Goal: Download file/media

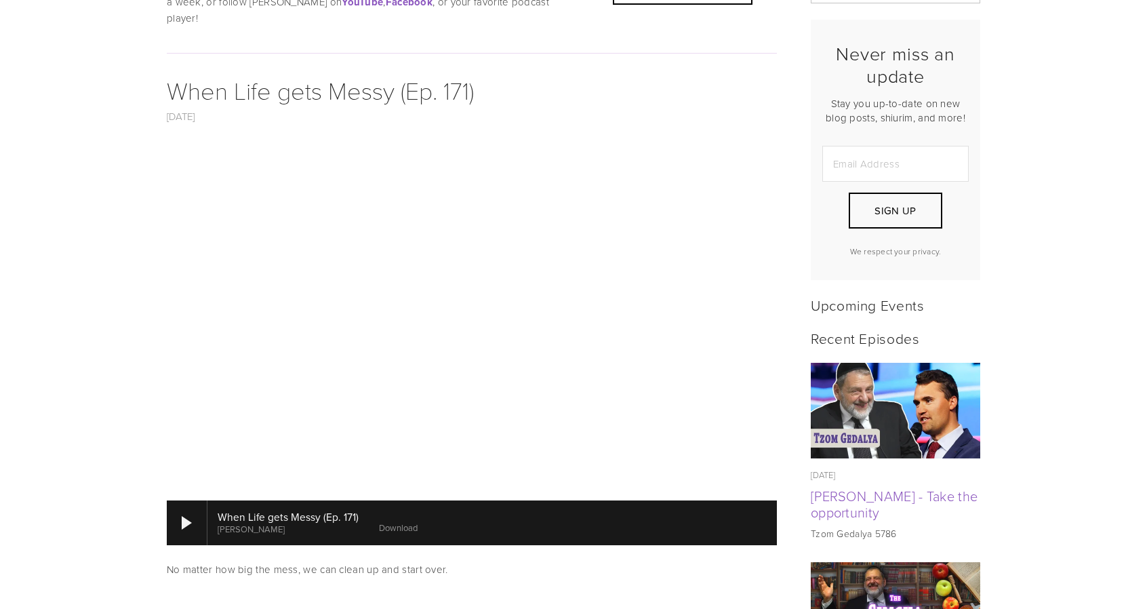
scroll to position [372, 0]
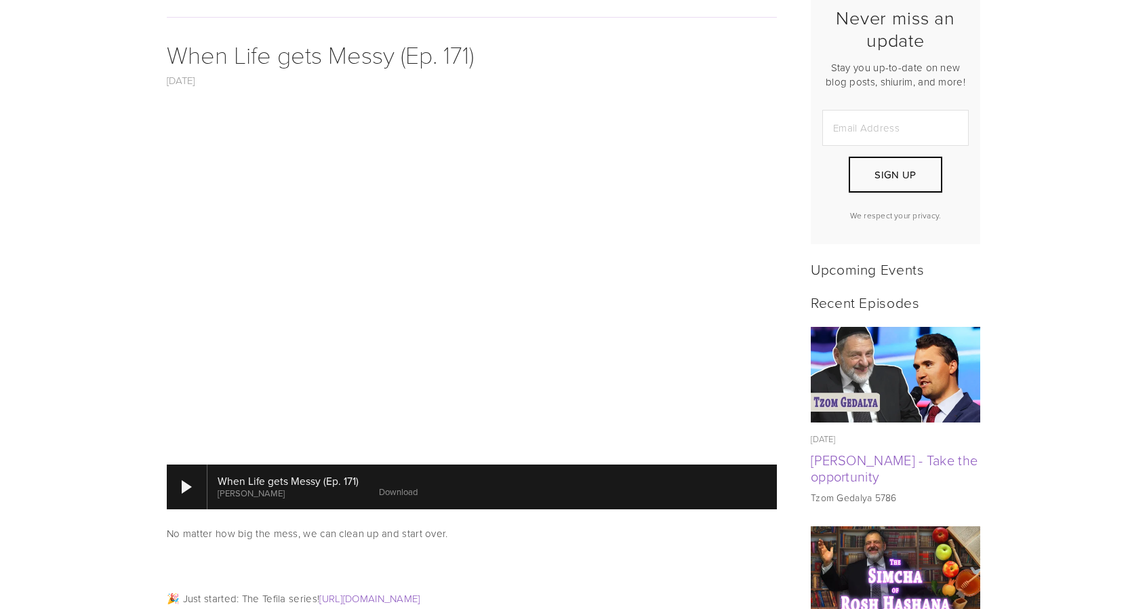
click at [381, 486] on link "Download" at bounding box center [398, 492] width 39 height 12
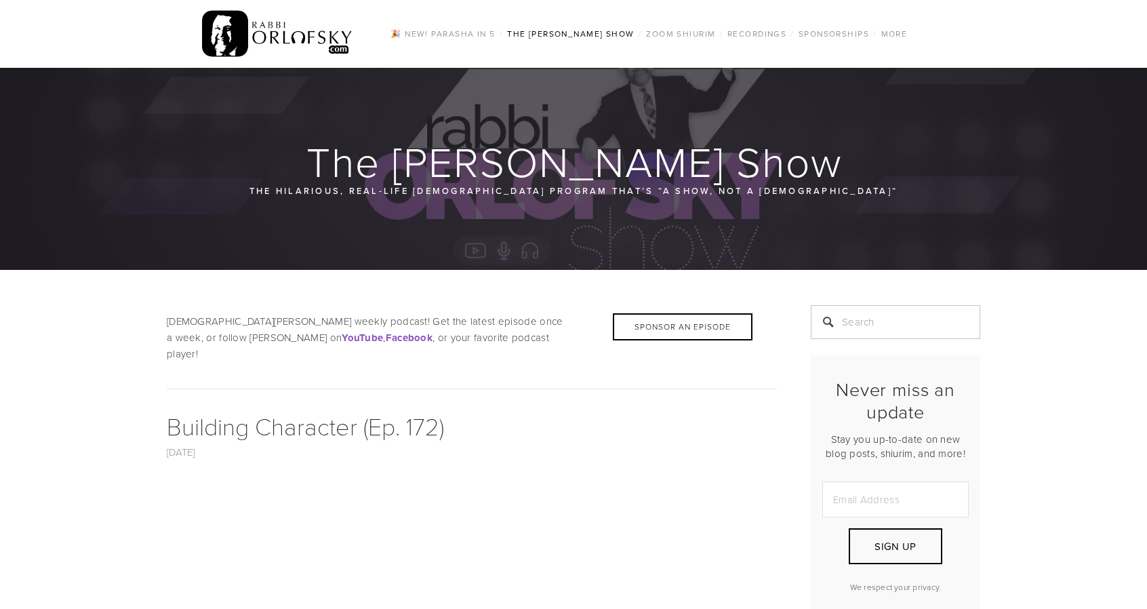
scroll to position [407, 0]
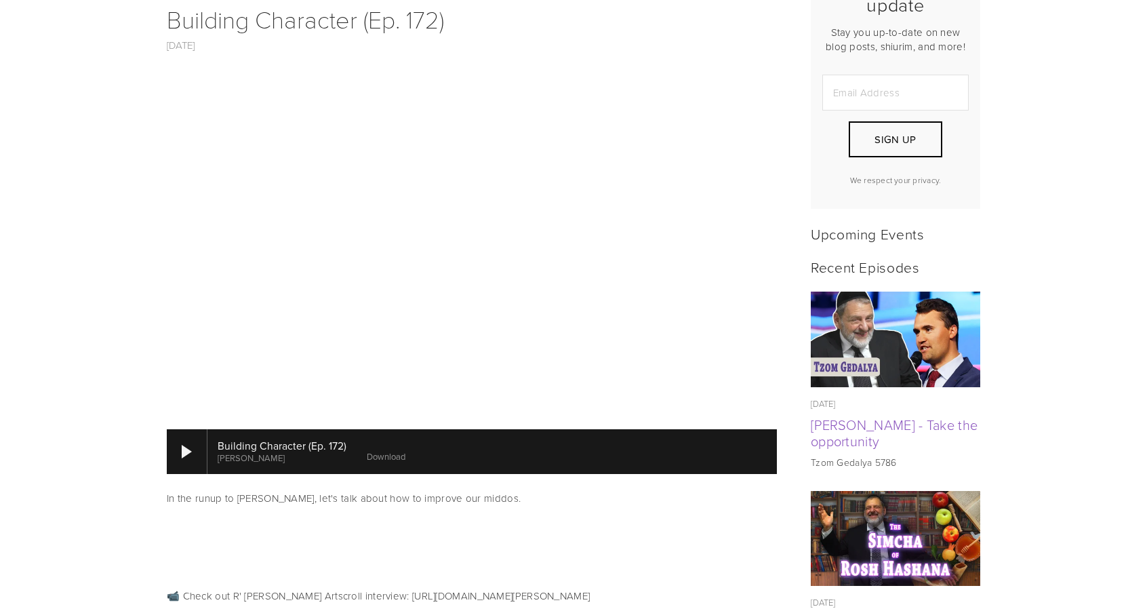
click at [379, 450] on link "Download" at bounding box center [386, 456] width 39 height 12
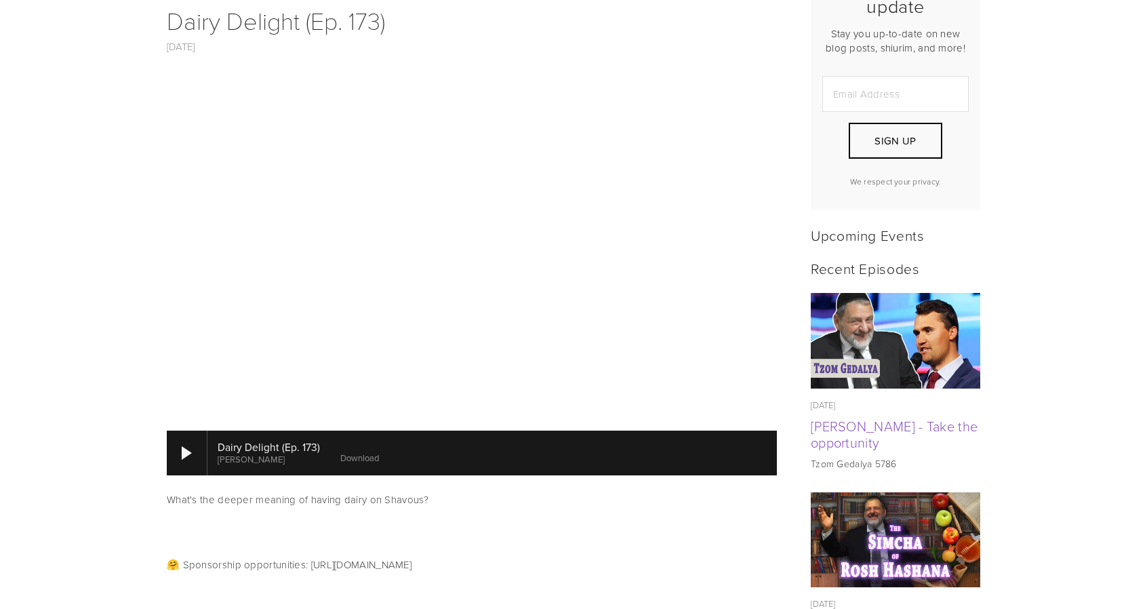
scroll to position [407, 0]
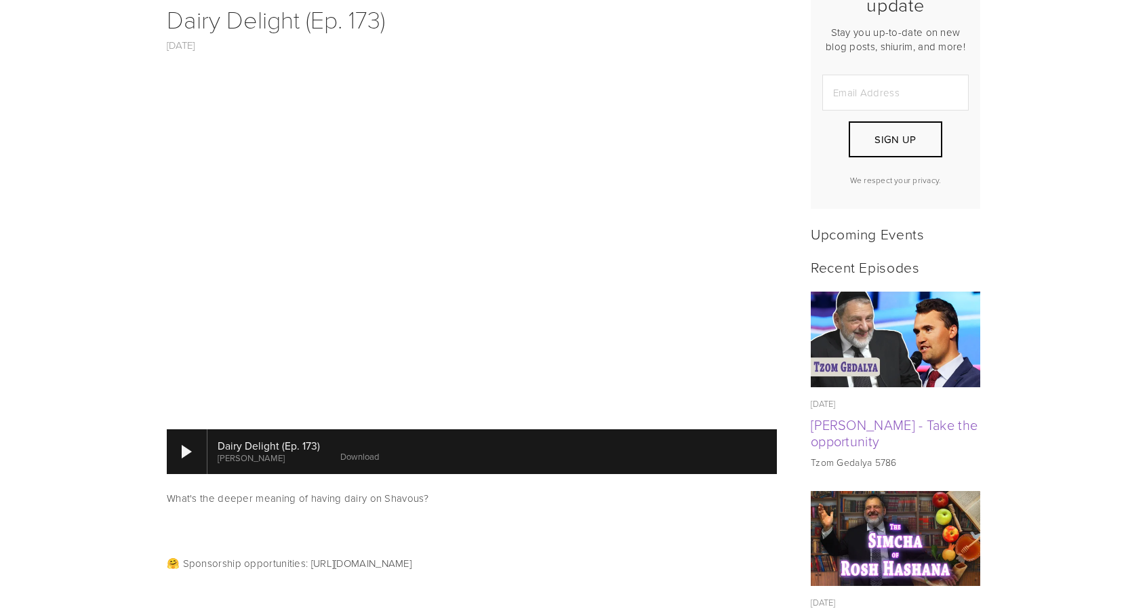
click at [353, 450] on link "Download" at bounding box center [359, 456] width 39 height 12
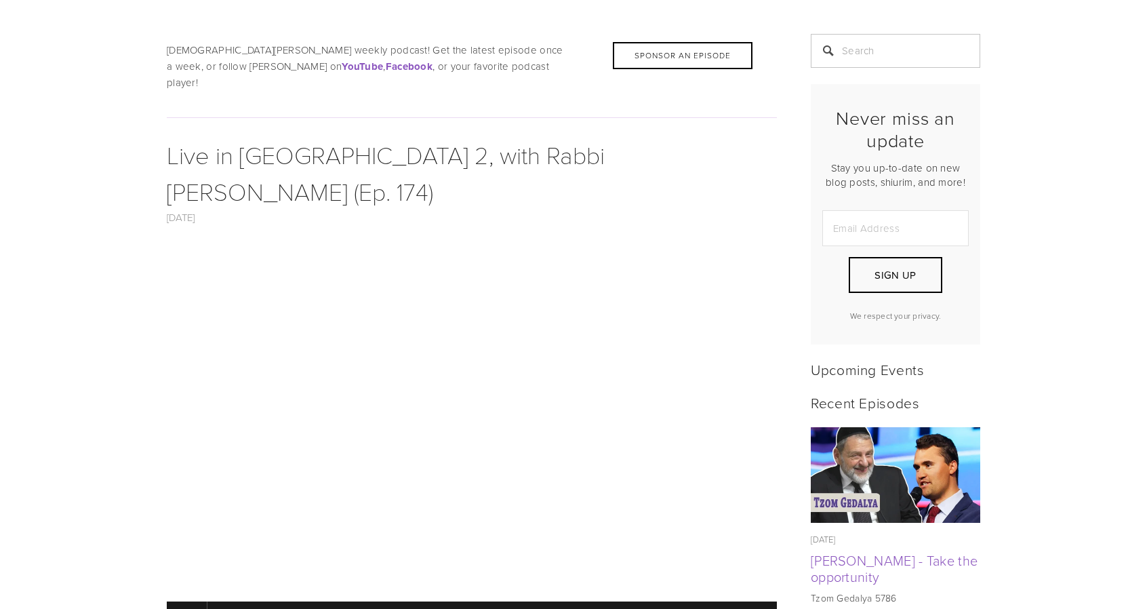
scroll to position [543, 0]
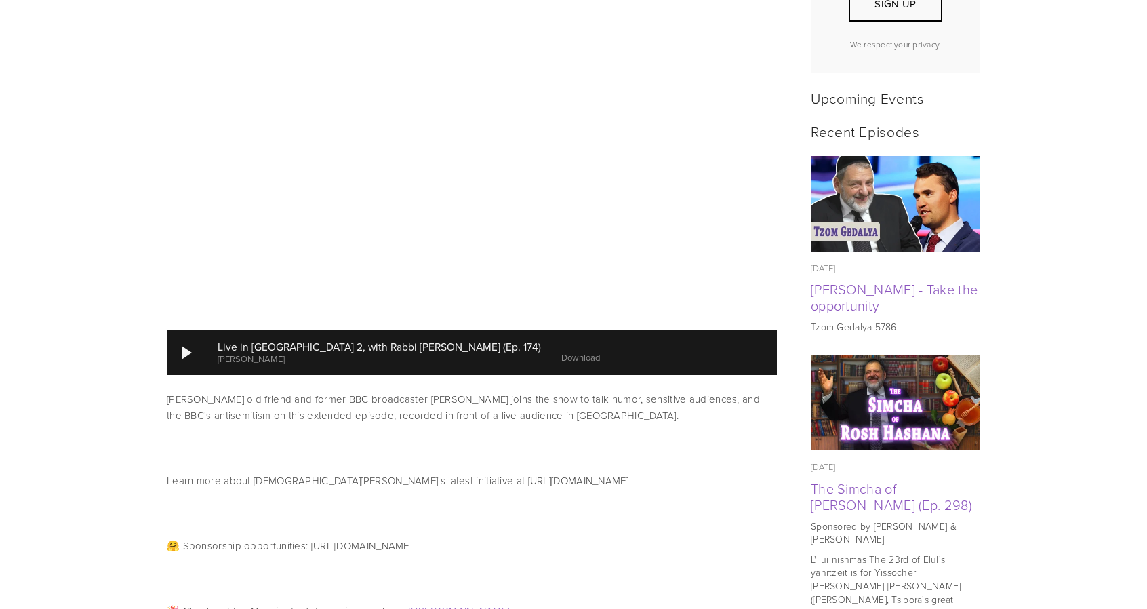
click at [562, 351] on link "Download" at bounding box center [581, 357] width 39 height 12
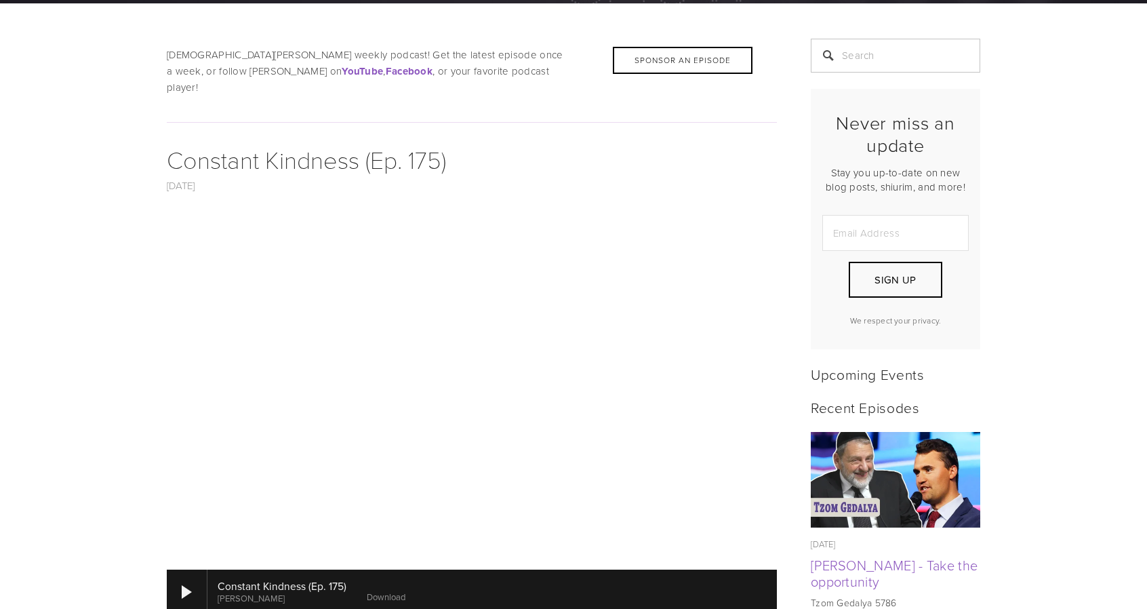
scroll to position [543, 0]
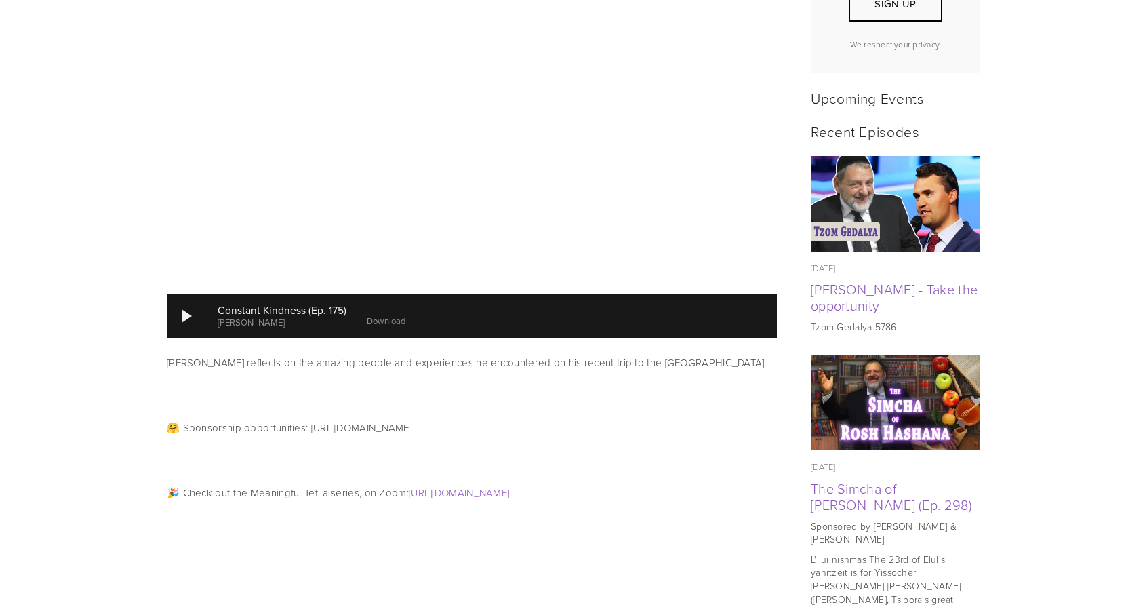
click at [372, 315] on link "Download" at bounding box center [386, 321] width 39 height 12
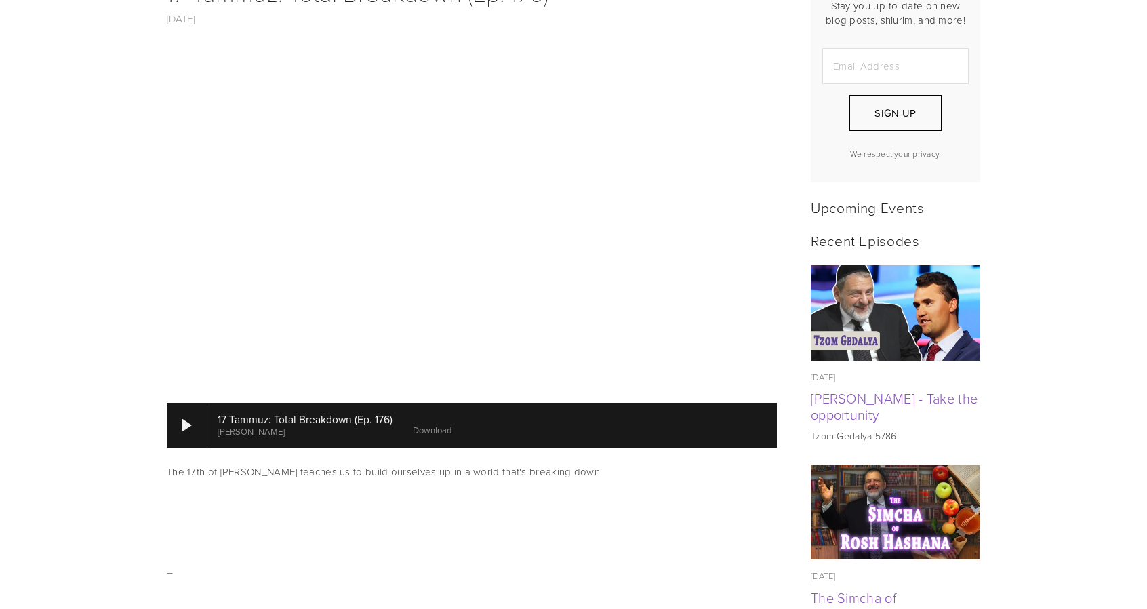
scroll to position [475, 0]
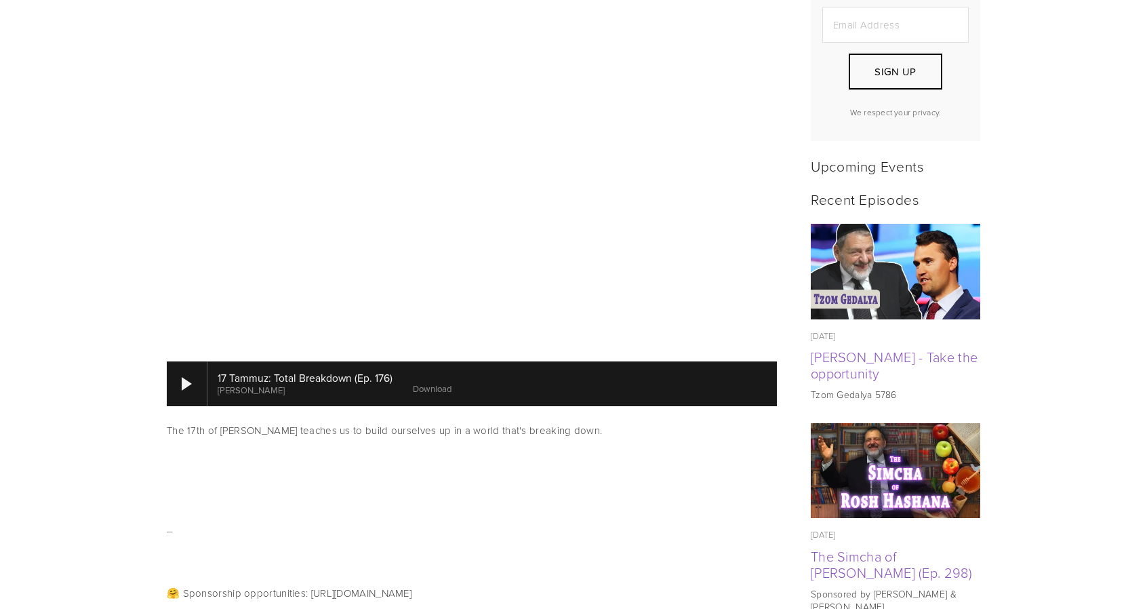
click at [419, 382] on link "Download" at bounding box center [432, 388] width 39 height 12
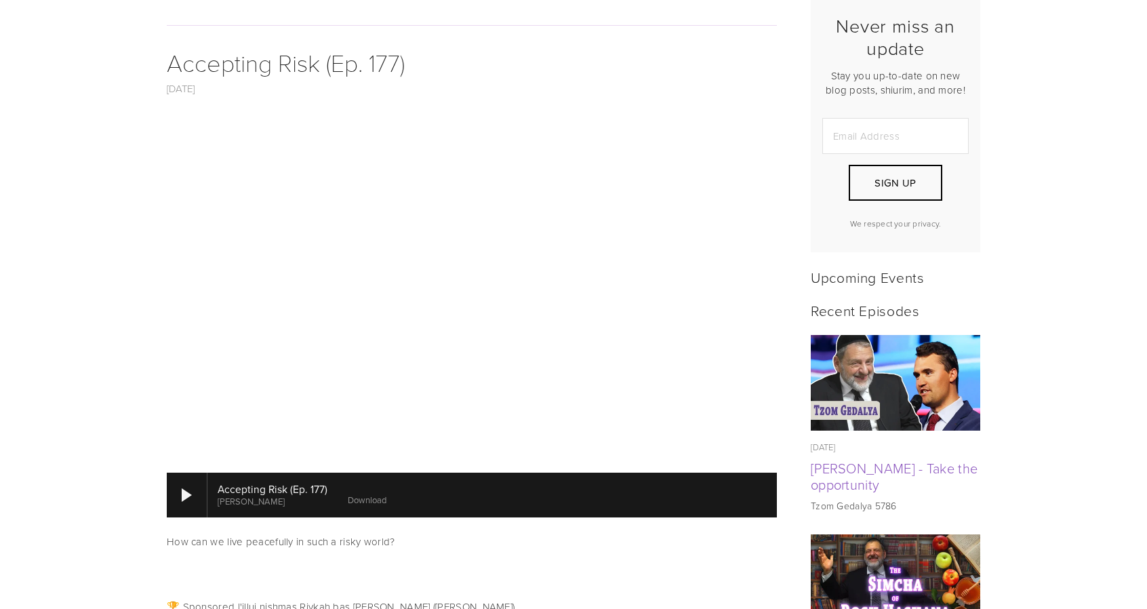
scroll to position [475, 0]
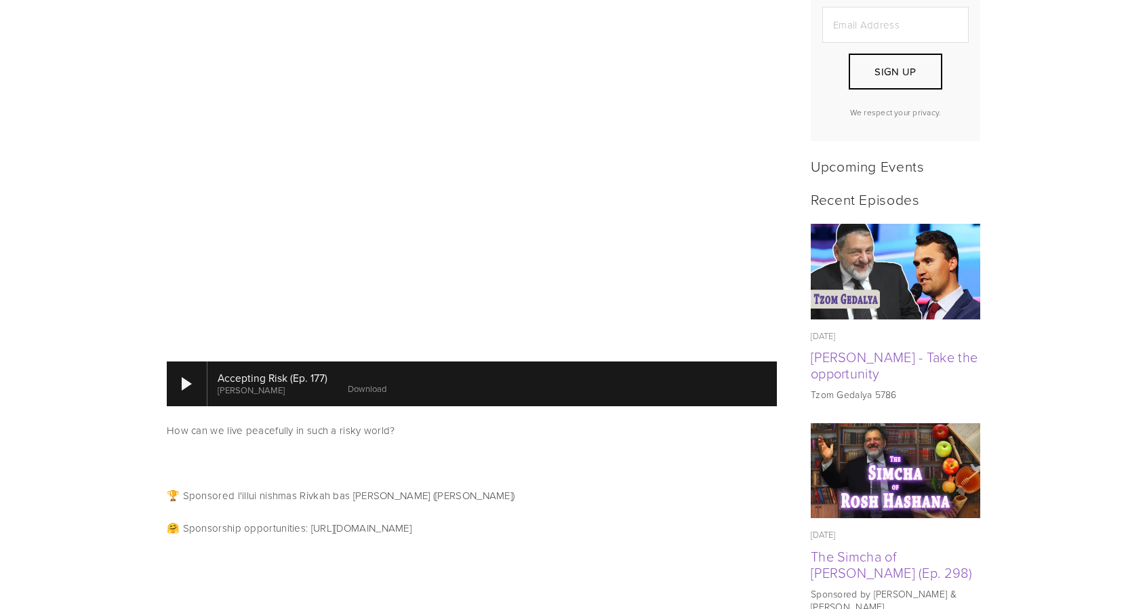
click at [356, 382] on link "Download" at bounding box center [367, 388] width 39 height 12
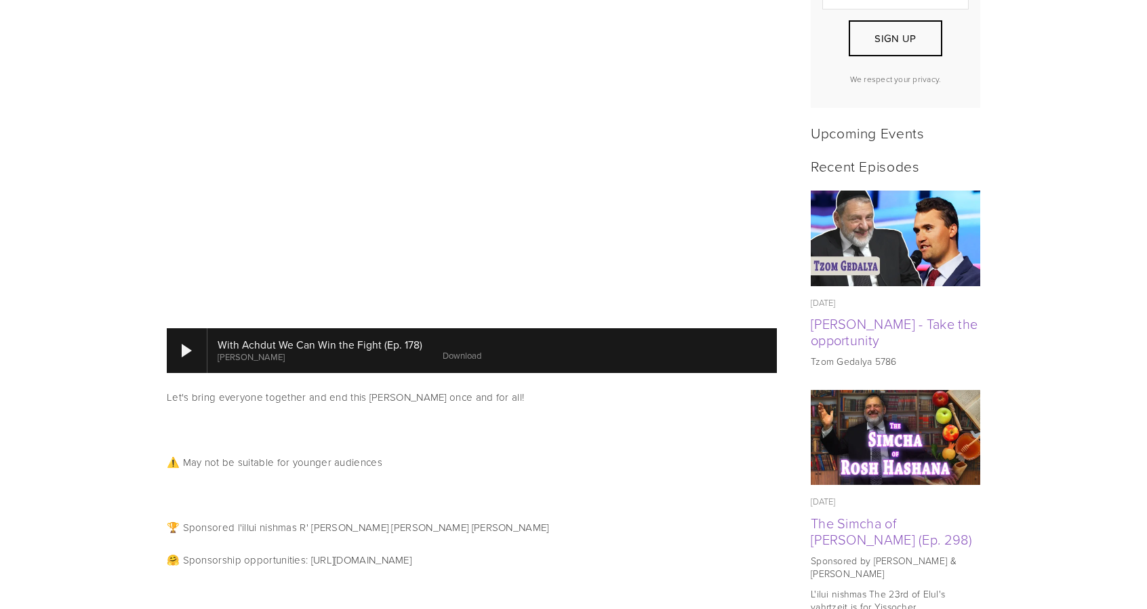
scroll to position [543, 0]
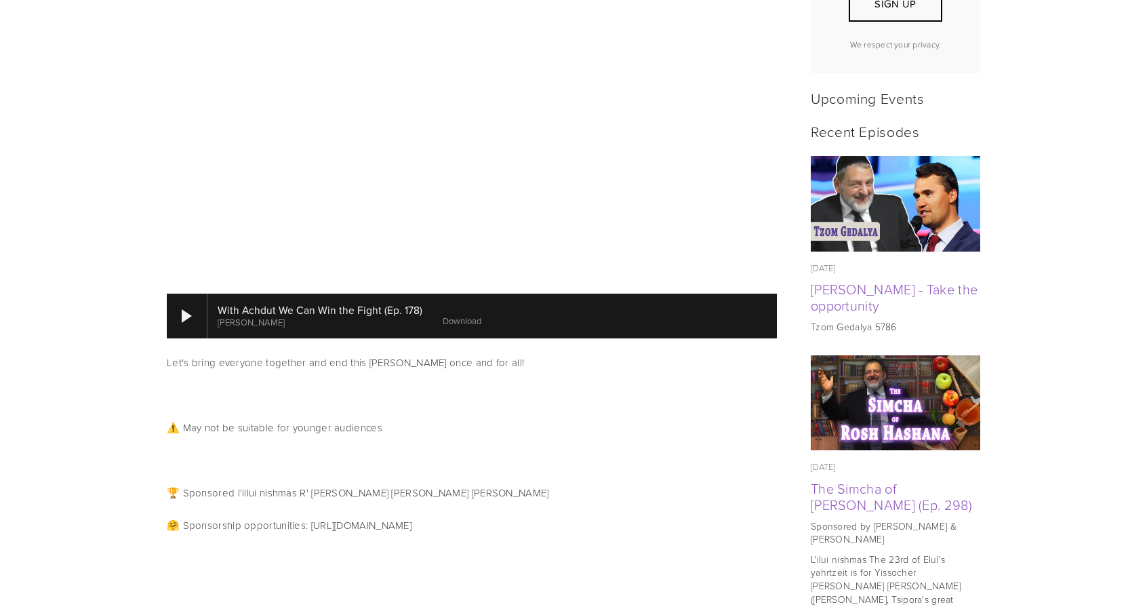
click at [450, 315] on link "Download" at bounding box center [462, 321] width 39 height 12
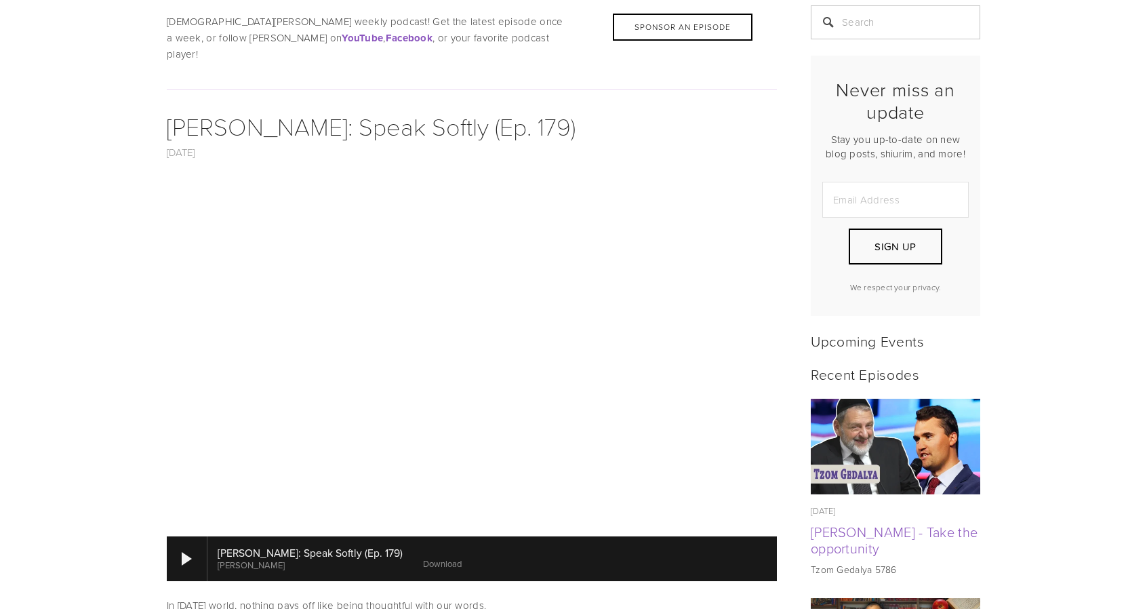
scroll to position [543, 0]
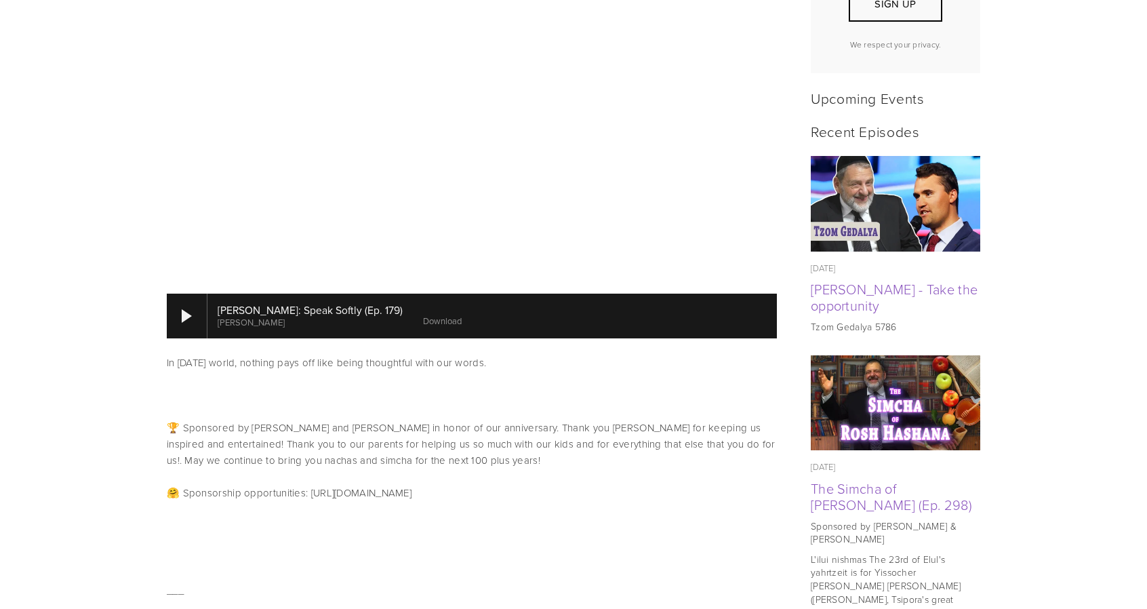
click at [423, 315] on link "Download" at bounding box center [442, 321] width 39 height 12
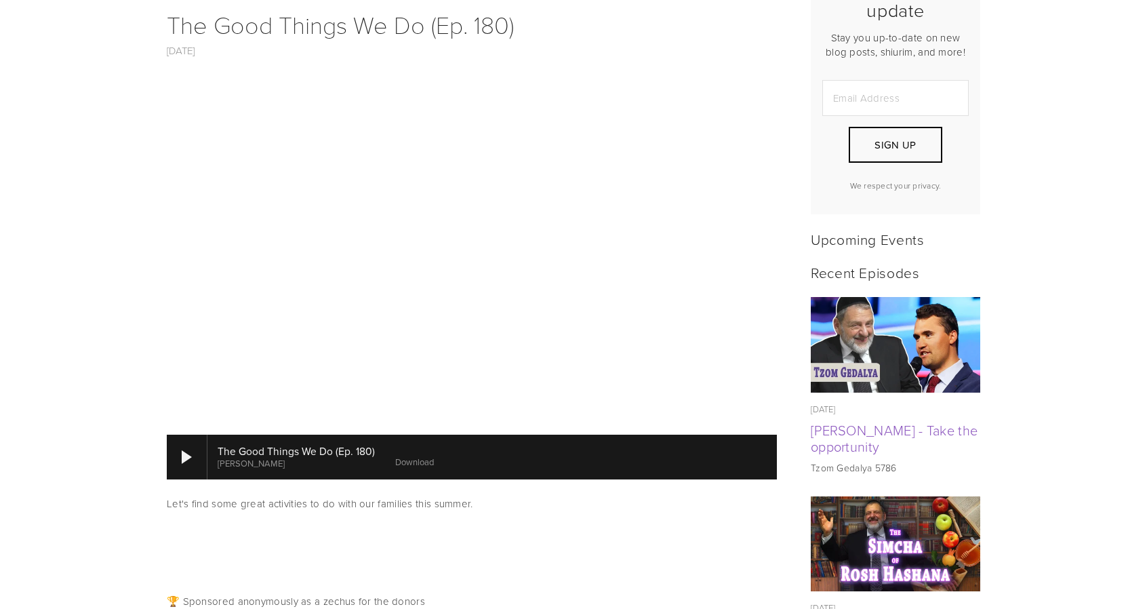
scroll to position [407, 0]
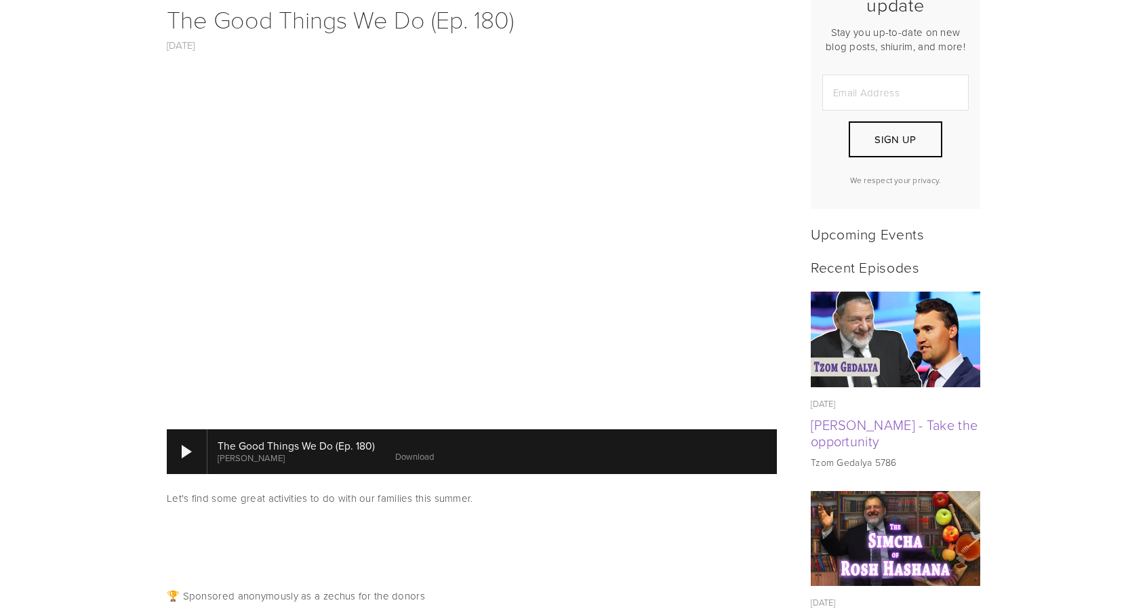
drag, startPoint x: 414, startPoint y: 441, endPoint x: 489, endPoint y: 406, distance: 83.1
click at [414, 450] on link "Download" at bounding box center [414, 456] width 39 height 12
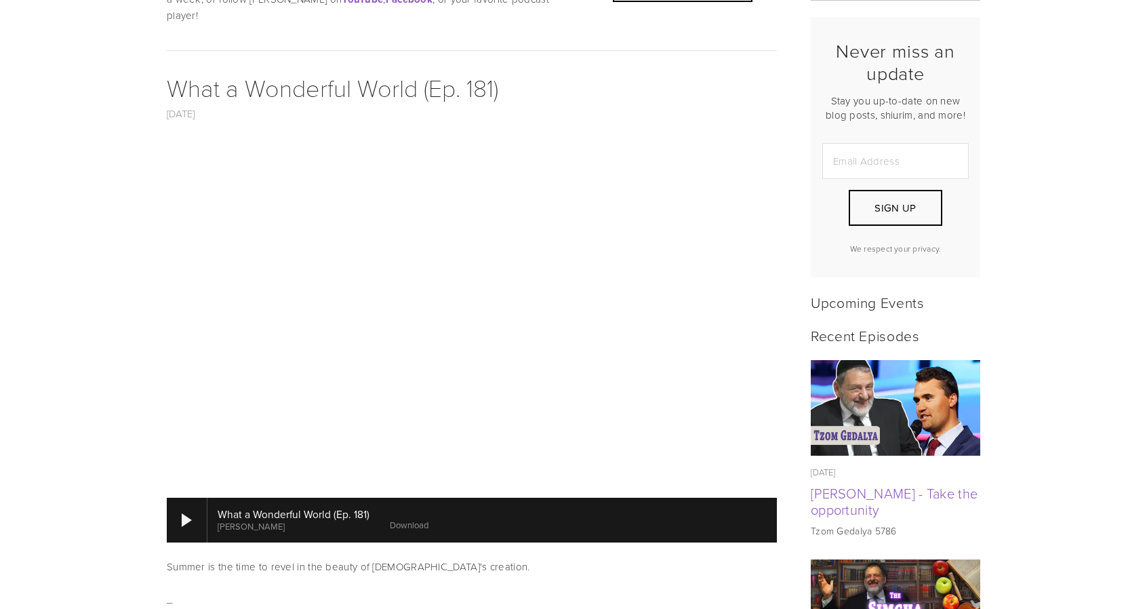
scroll to position [339, 0]
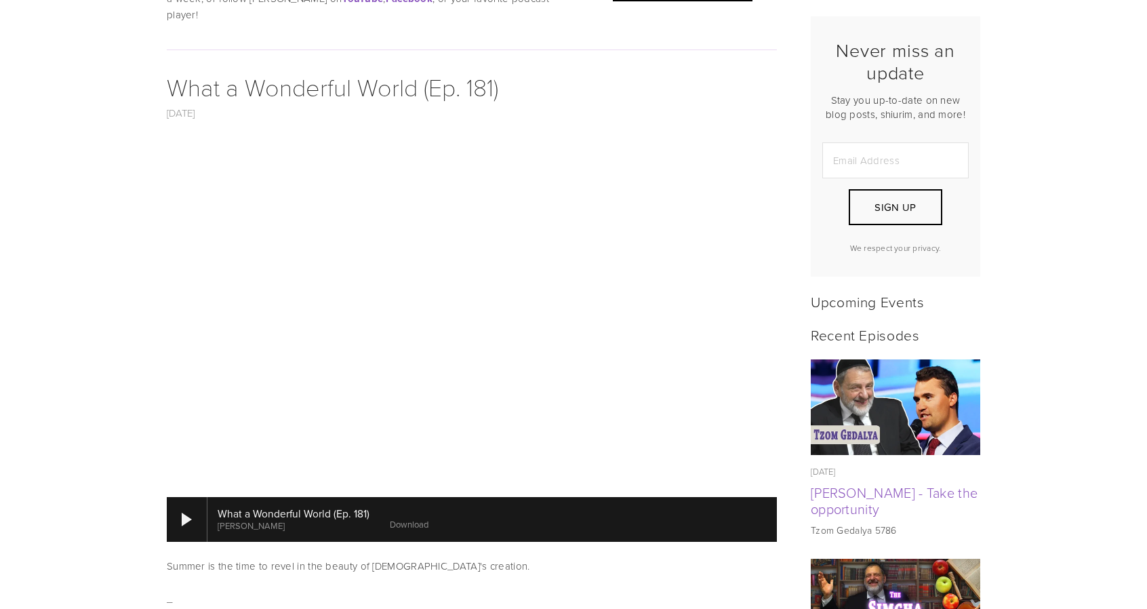
click at [412, 518] on link "Download" at bounding box center [409, 524] width 39 height 12
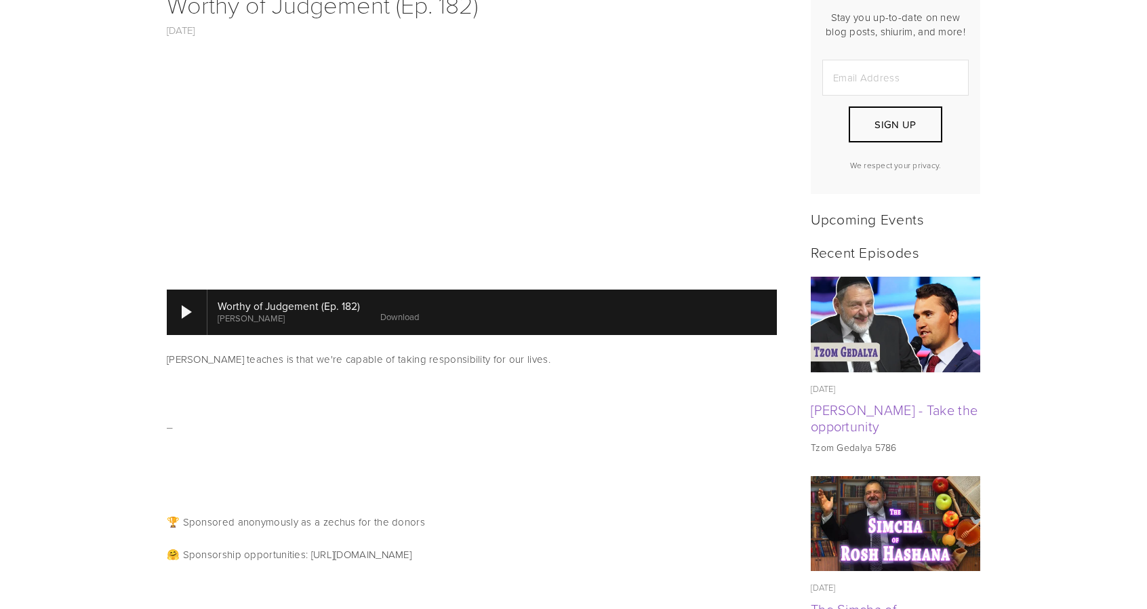
scroll to position [475, 0]
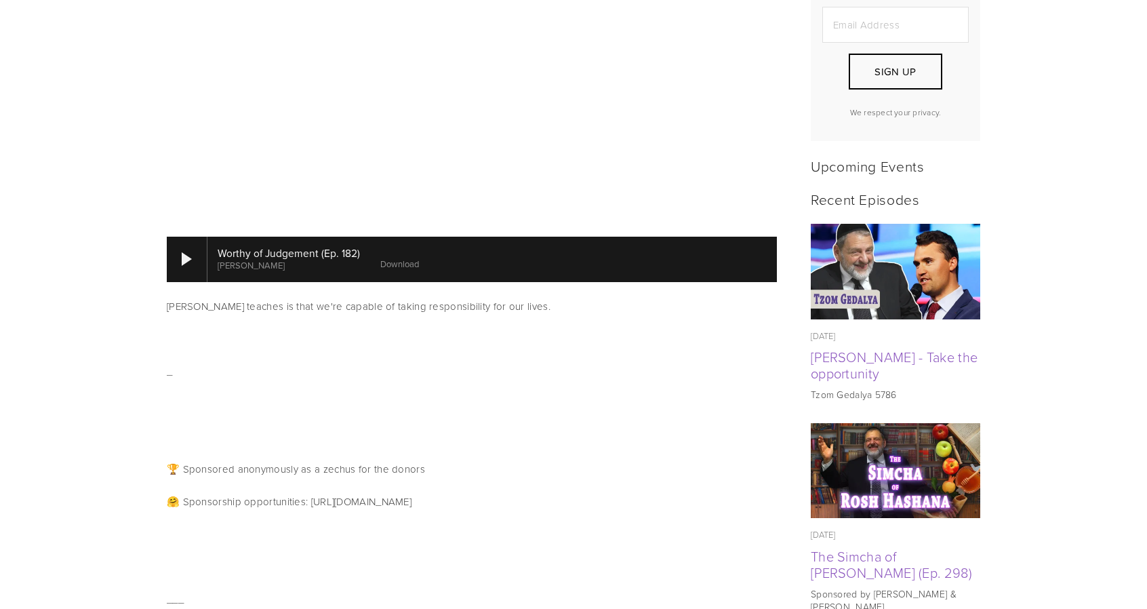
click at [397, 258] on link "Download" at bounding box center [399, 264] width 39 height 12
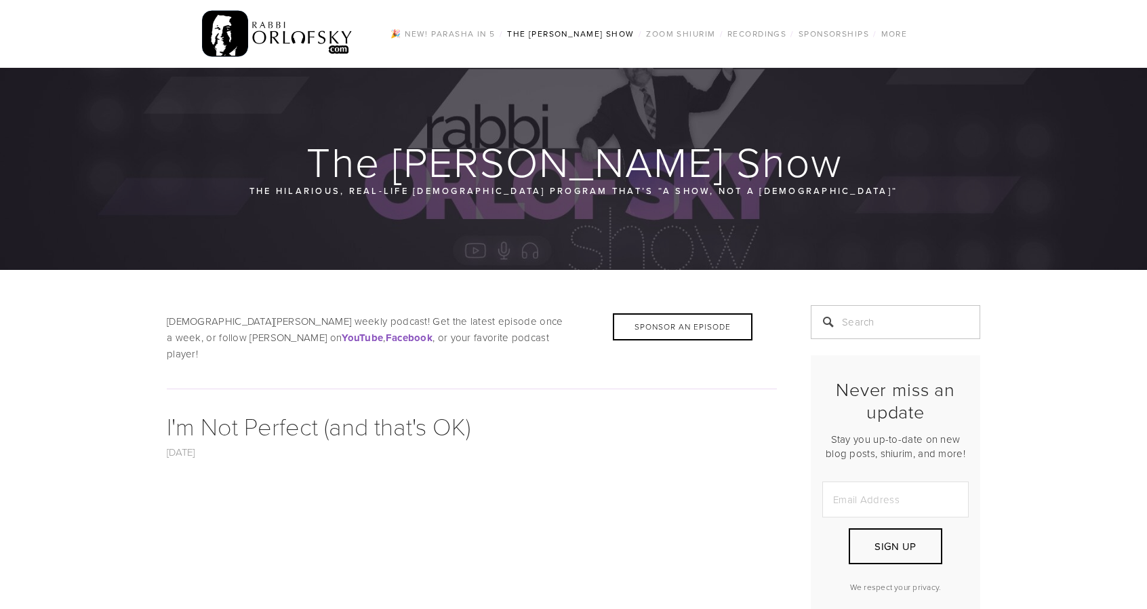
scroll to position [407, 0]
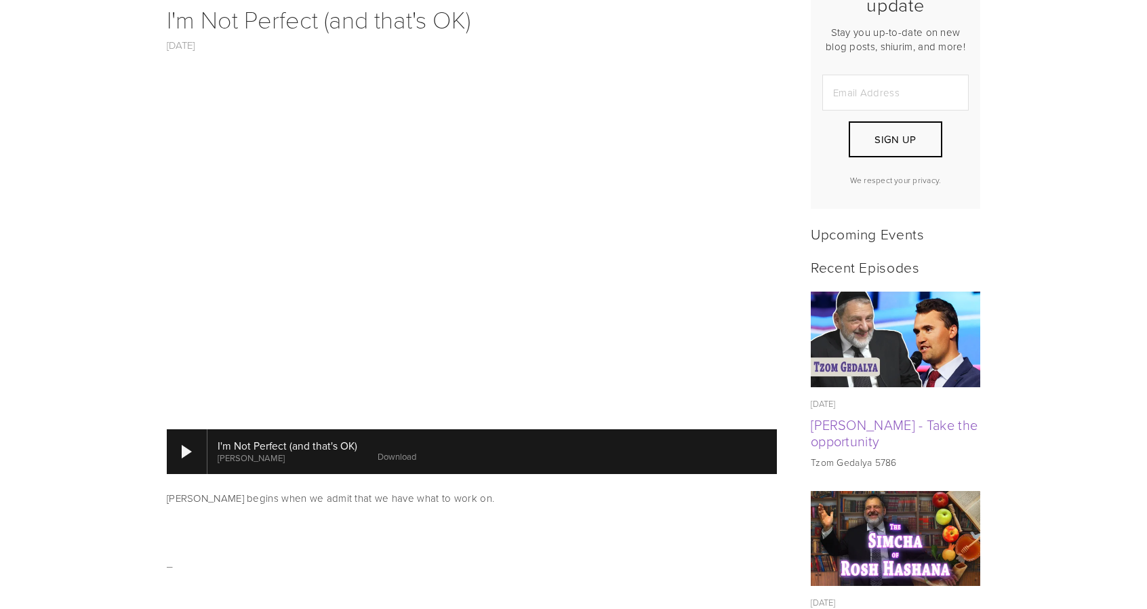
click at [385, 450] on link "Download" at bounding box center [397, 456] width 39 height 12
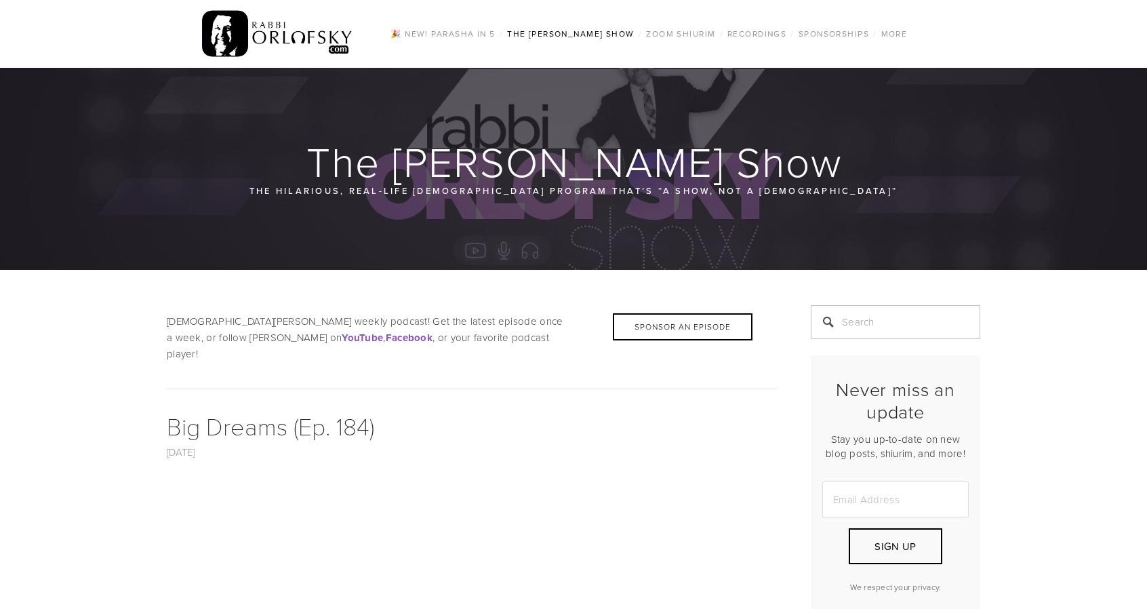
scroll to position [475, 0]
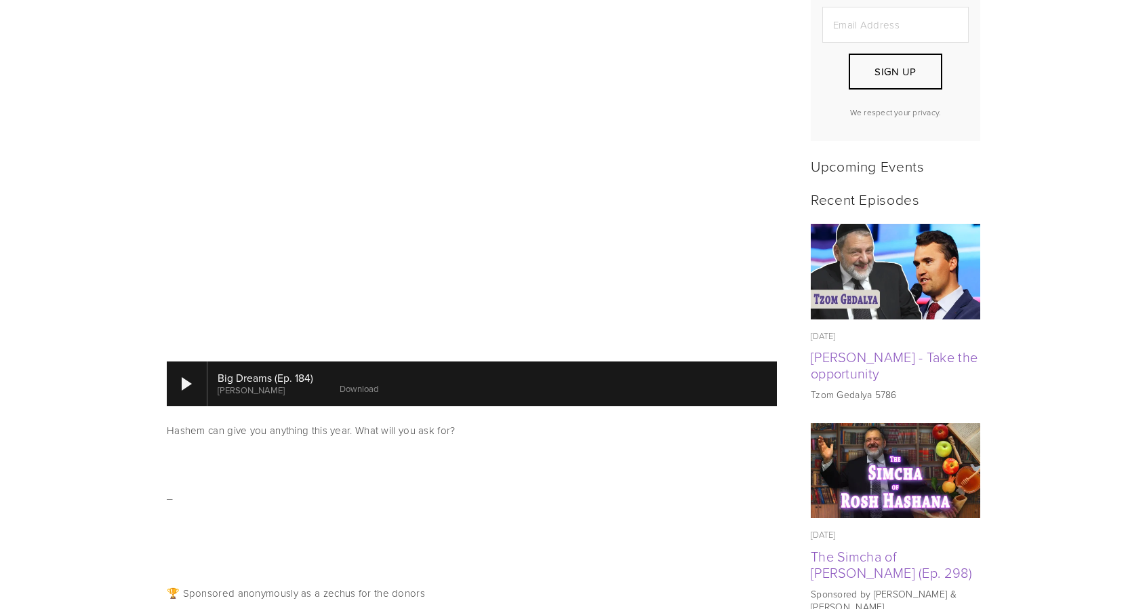
click at [368, 382] on link "Download" at bounding box center [359, 388] width 39 height 12
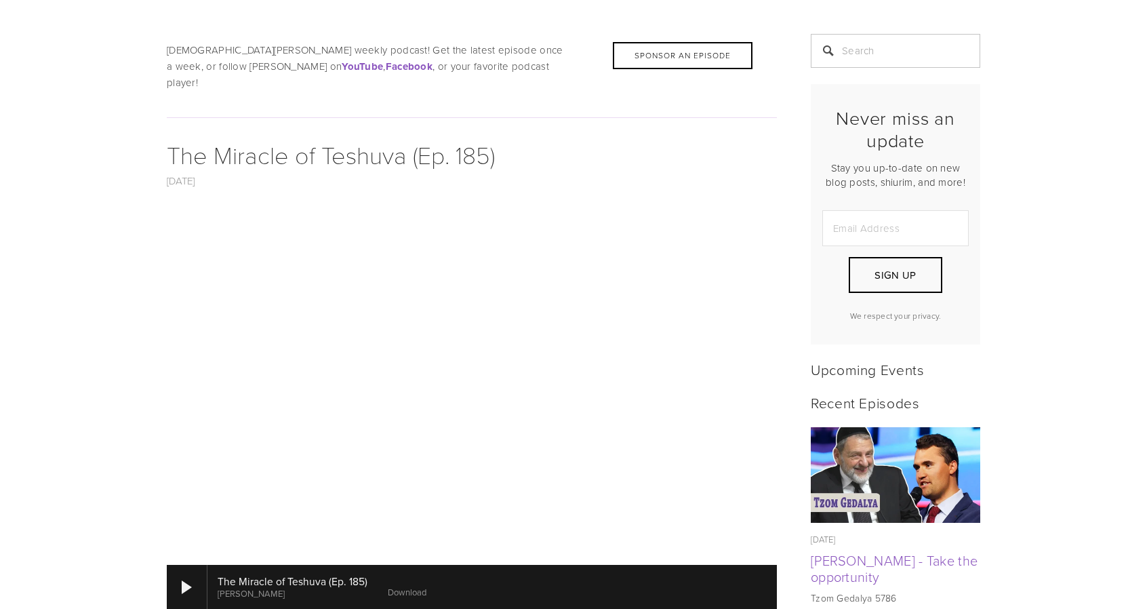
scroll to position [475, 0]
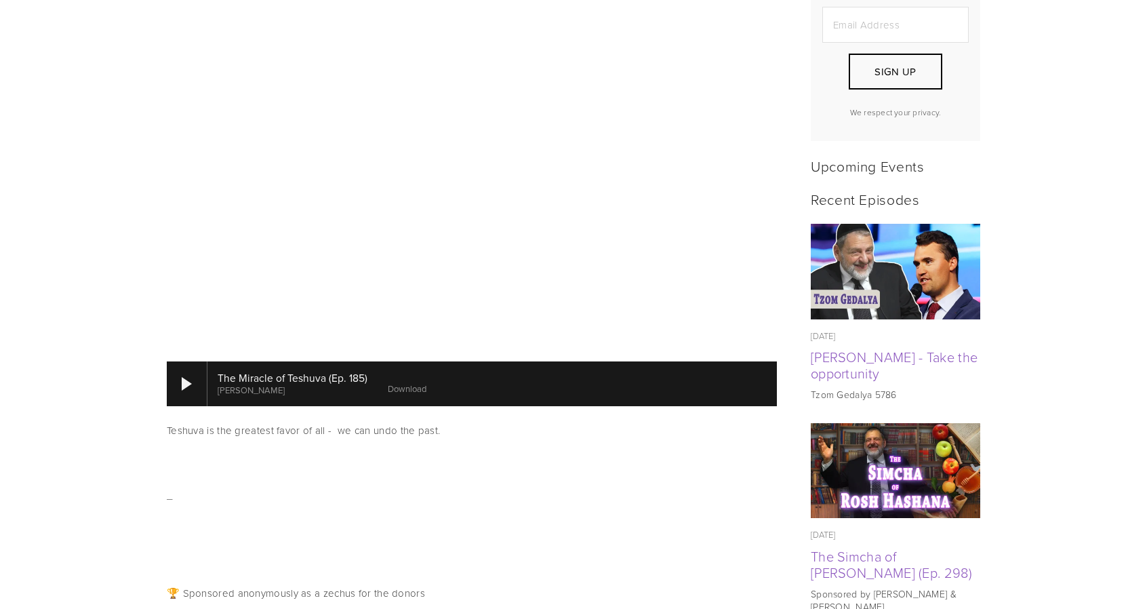
click at [412, 382] on link "Download" at bounding box center [407, 388] width 39 height 12
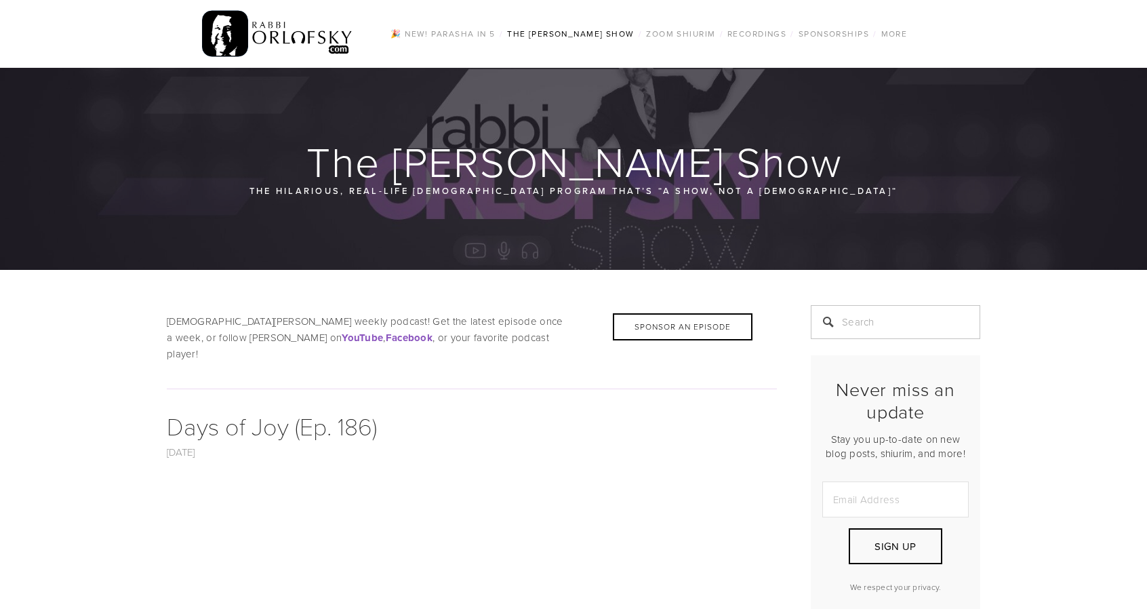
scroll to position [543, 0]
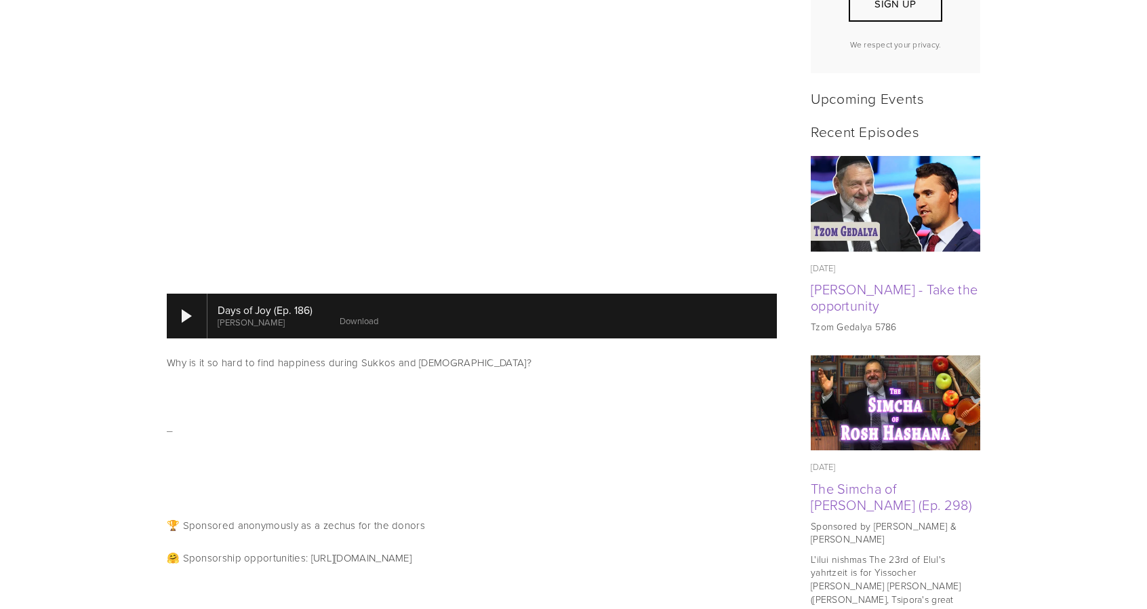
click at [369, 315] on link "Download" at bounding box center [359, 321] width 39 height 12
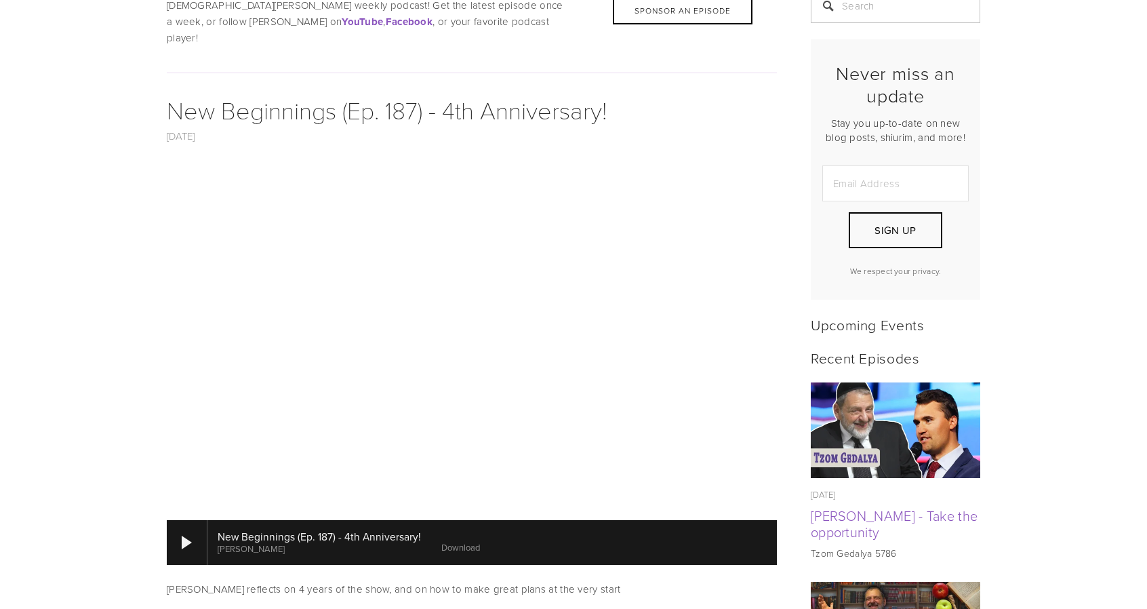
scroll to position [475, 0]
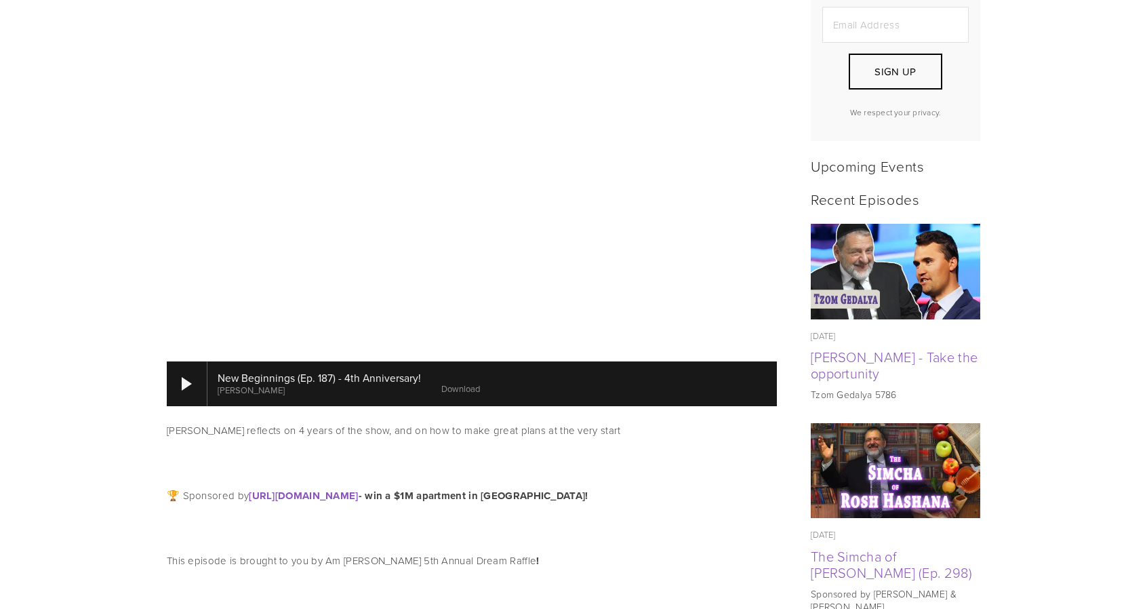
click at [457, 364] on div at bounding box center [493, 383] width 570 height 45
click at [454, 382] on link "Download" at bounding box center [460, 388] width 39 height 12
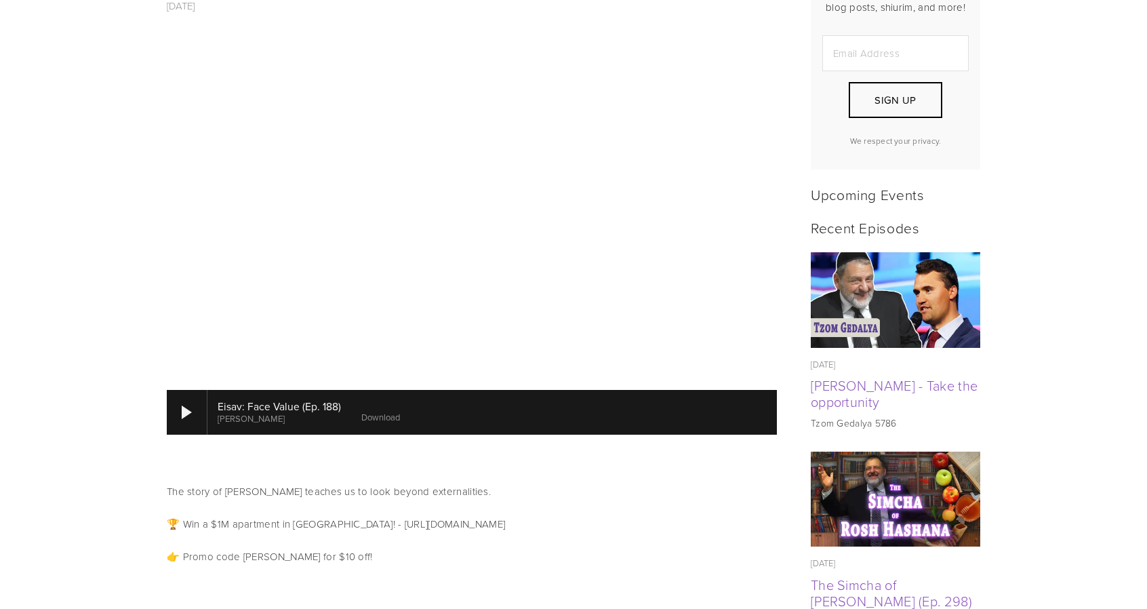
scroll to position [475, 0]
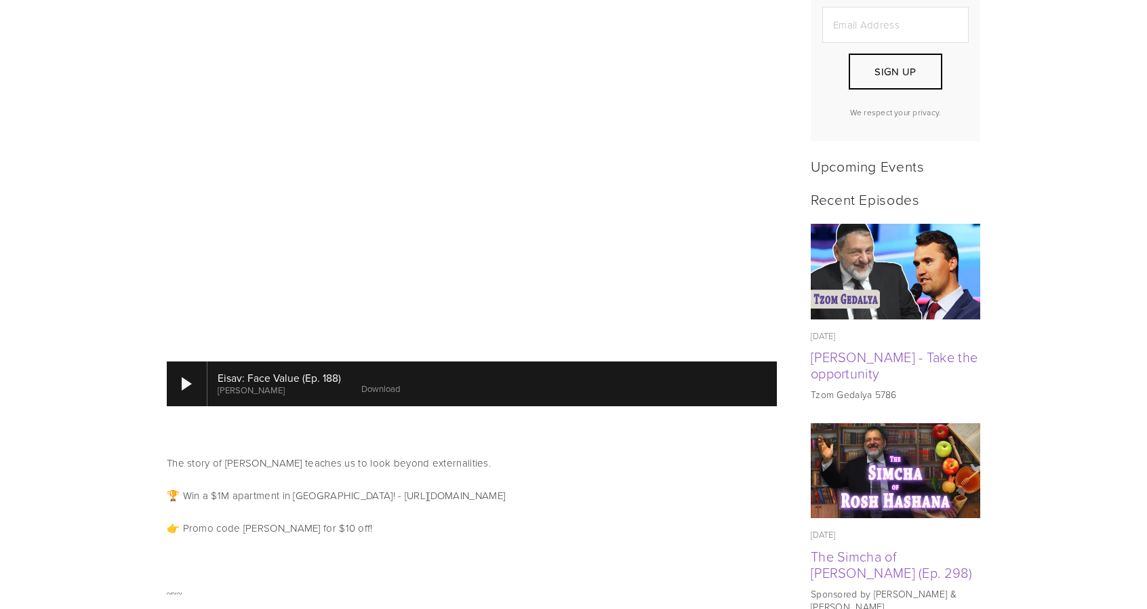
click at [366, 382] on link "Download" at bounding box center [380, 388] width 39 height 12
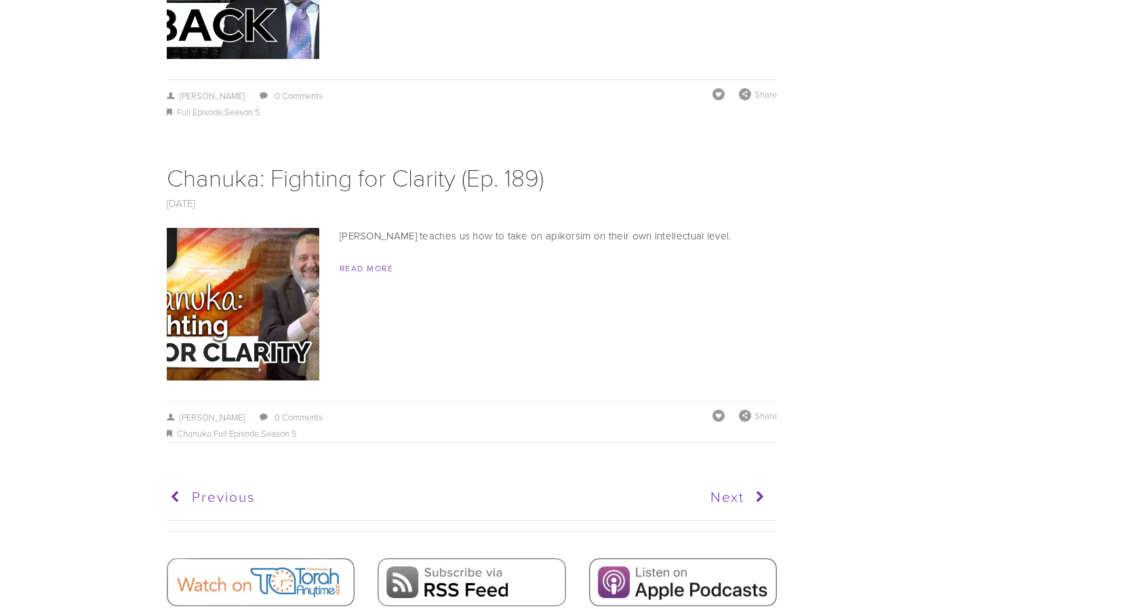
scroll to position [8007, 0]
